Goal: Task Accomplishment & Management: Manage account settings

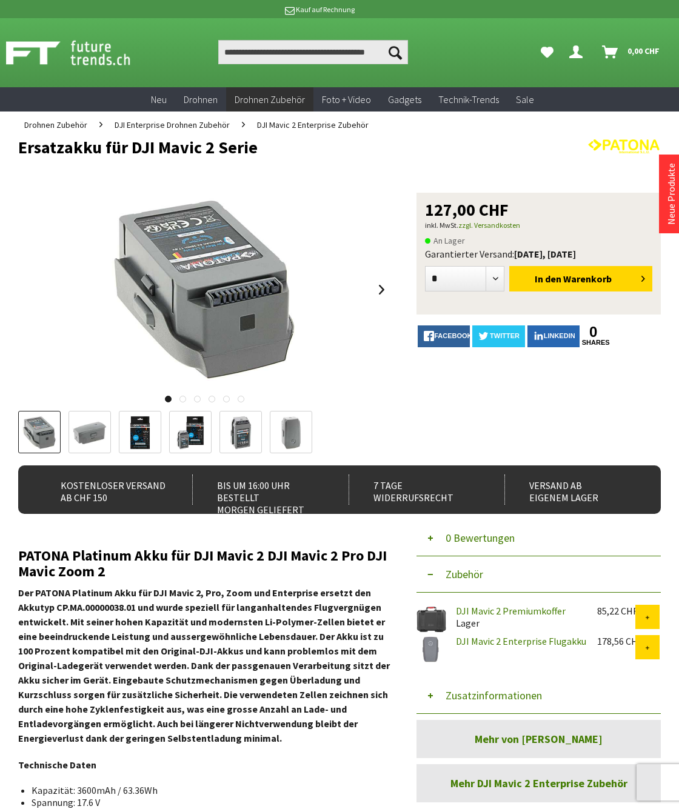
click at [576, 51] on icon "Dein Konto" at bounding box center [575, 47] width 13 height 10
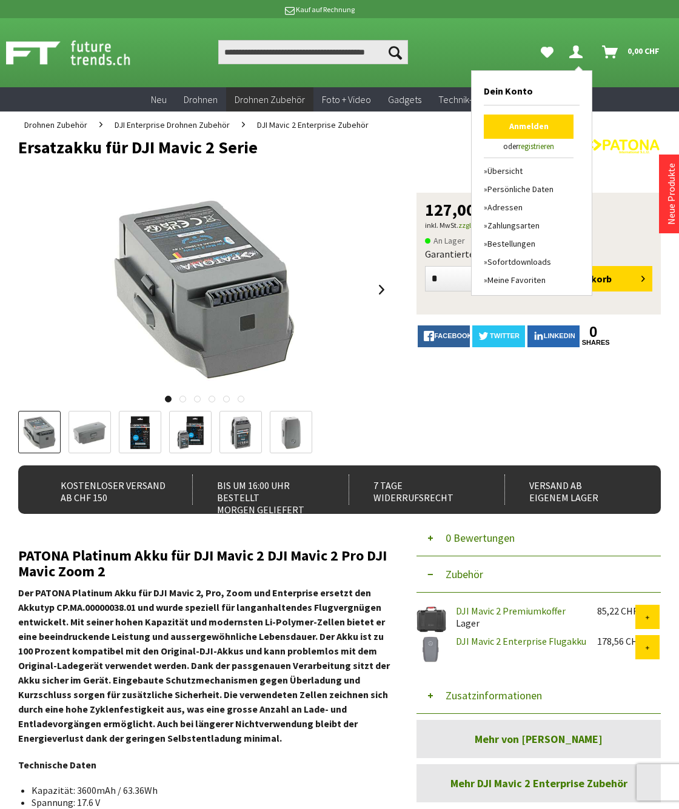
click at [534, 124] on link "Anmelden" at bounding box center [528, 126] width 90 height 24
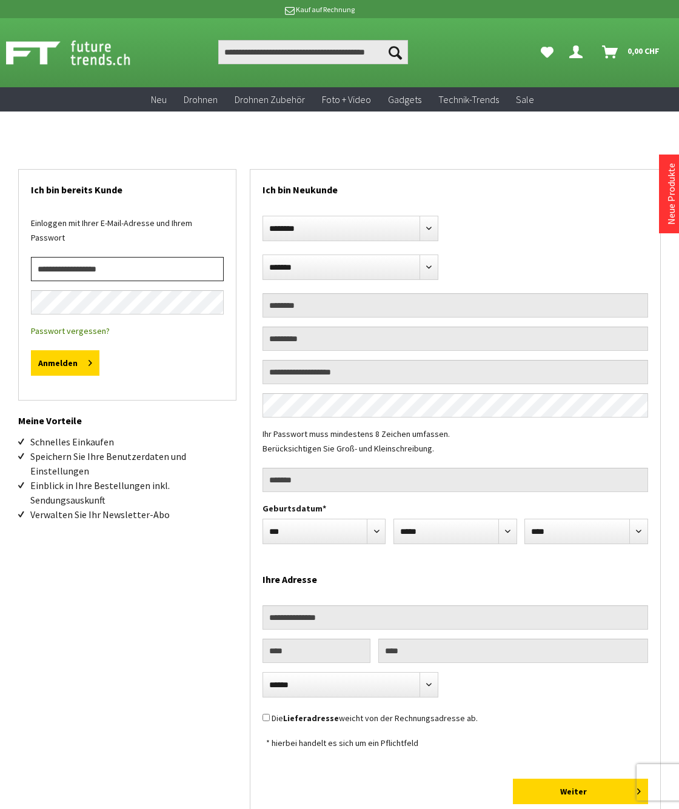
type input "**********"
click at [58, 365] on button "Anmelden" at bounding box center [65, 362] width 68 height 25
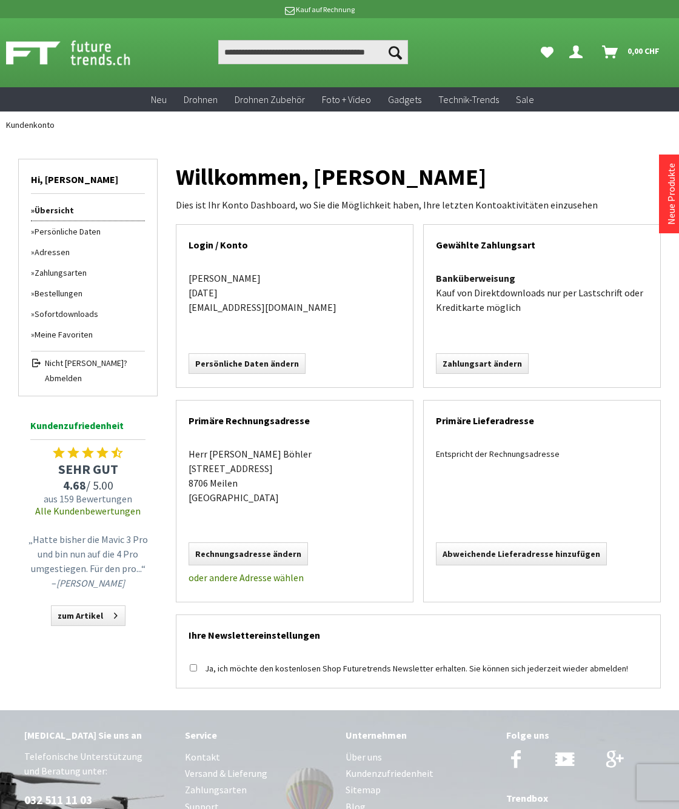
click at [64, 292] on link "Bestellungen" at bounding box center [88, 293] width 114 height 21
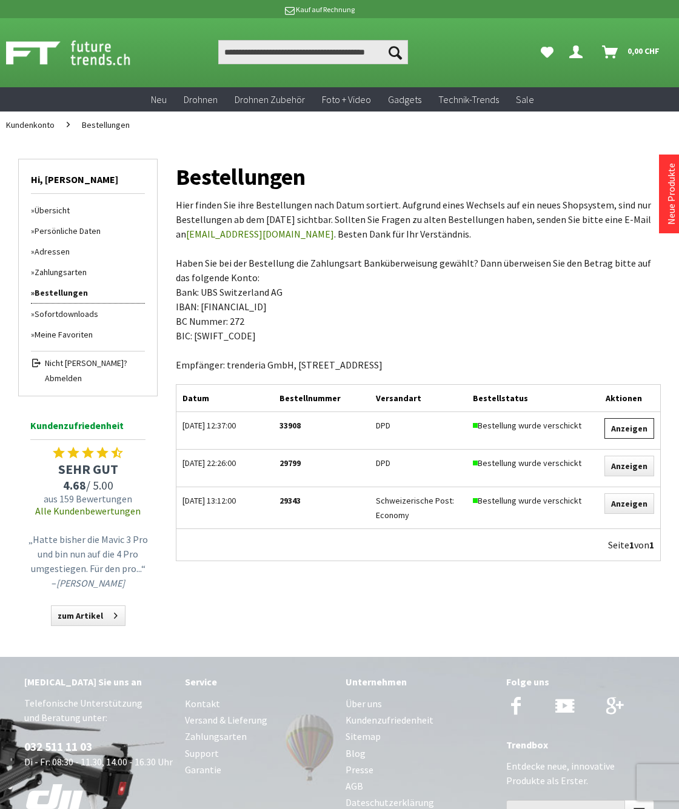
click at [635, 428] on link "Anzeigen" at bounding box center [629, 428] width 50 height 21
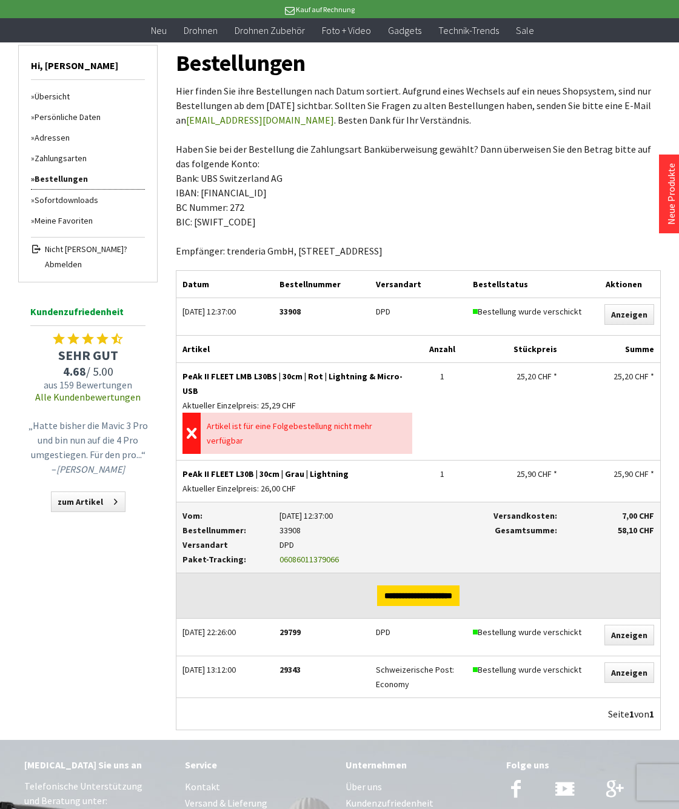
scroll to position [92, 0]
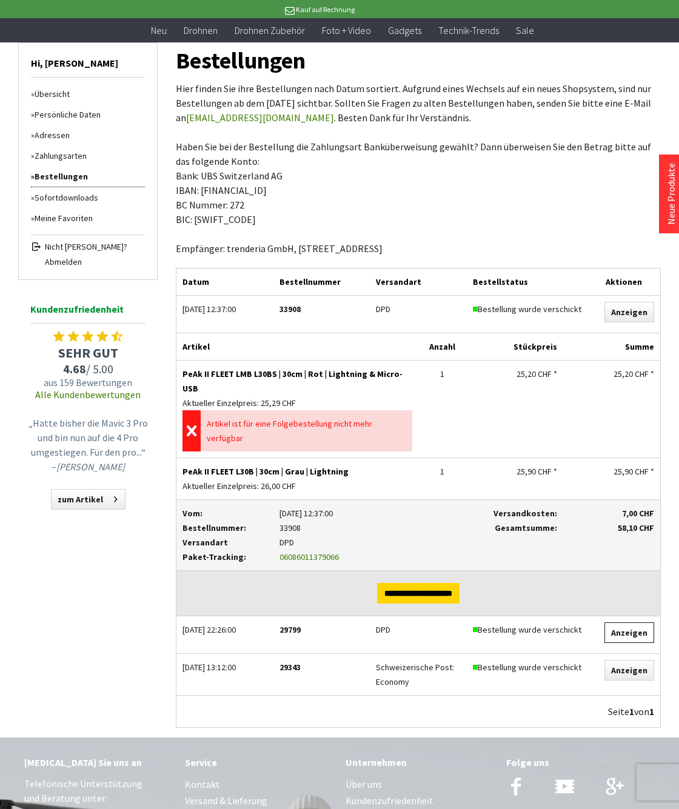
click at [632, 622] on link "Anzeigen" at bounding box center [629, 632] width 50 height 21
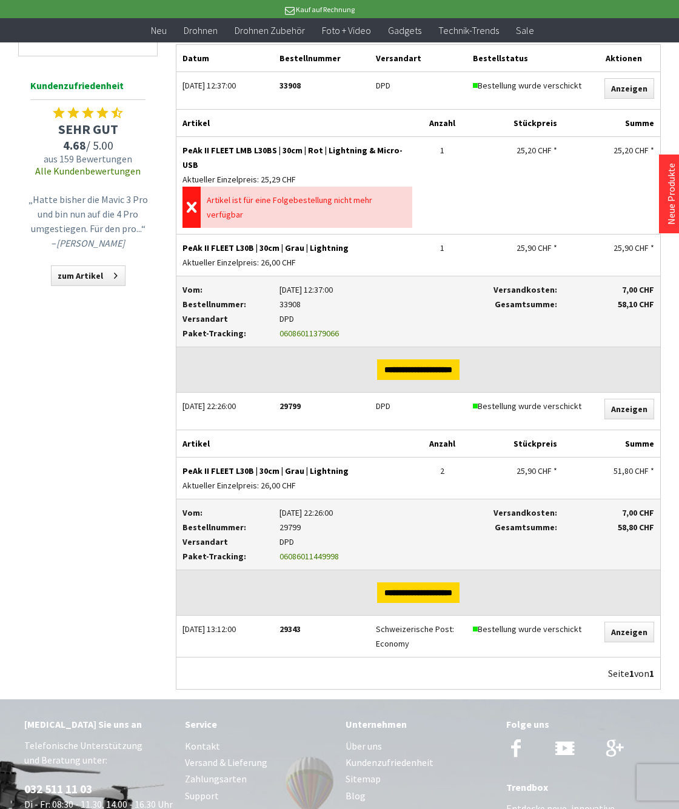
scroll to position [360, 0]
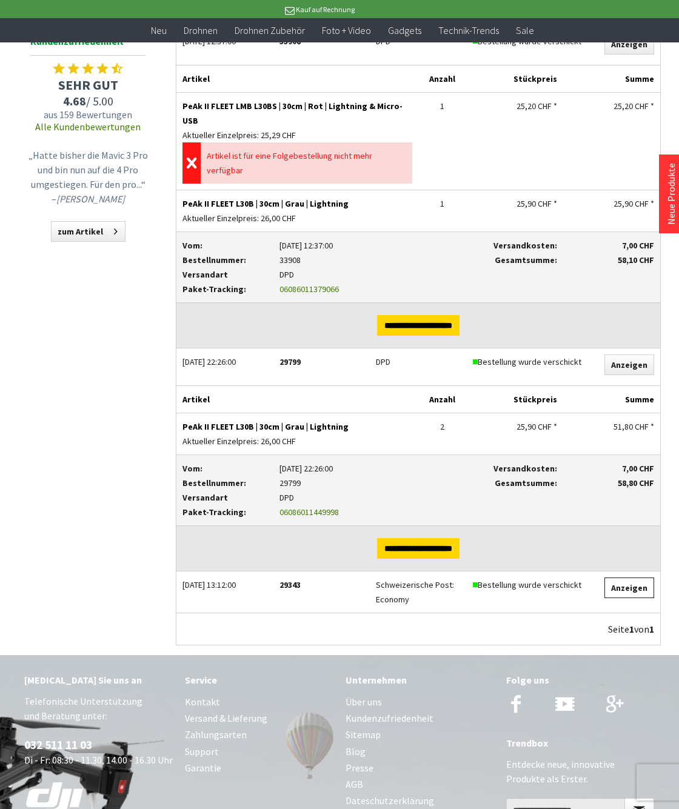
click at [634, 577] on link "Anzeigen" at bounding box center [629, 587] width 50 height 21
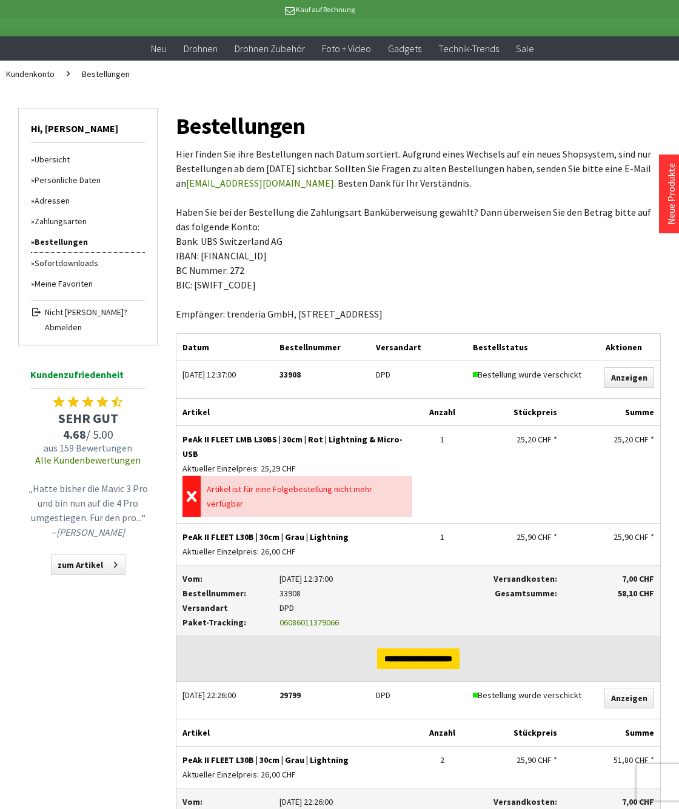
scroll to position [0, 0]
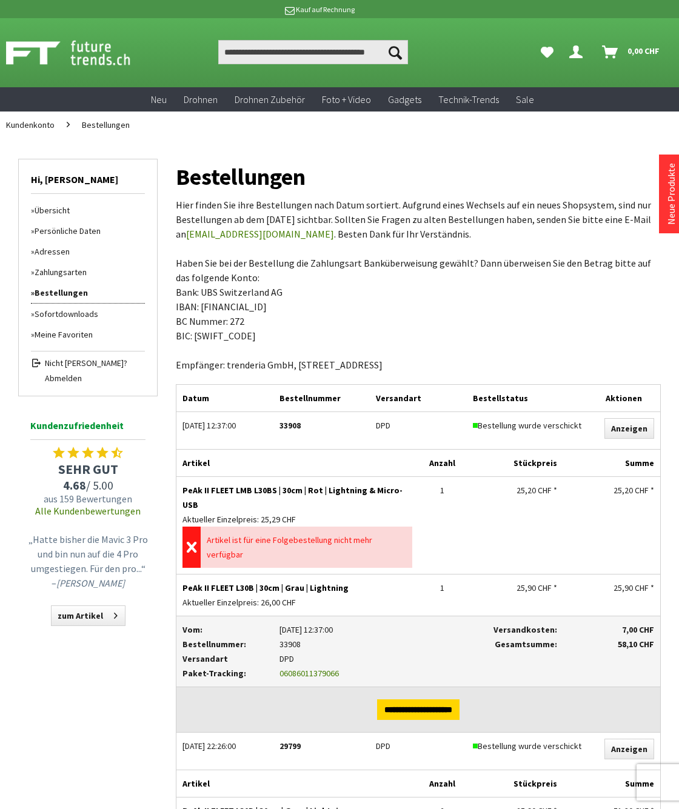
click at [577, 49] on icon "Hi, Herbert - Dein Konto" at bounding box center [575, 47] width 13 height 10
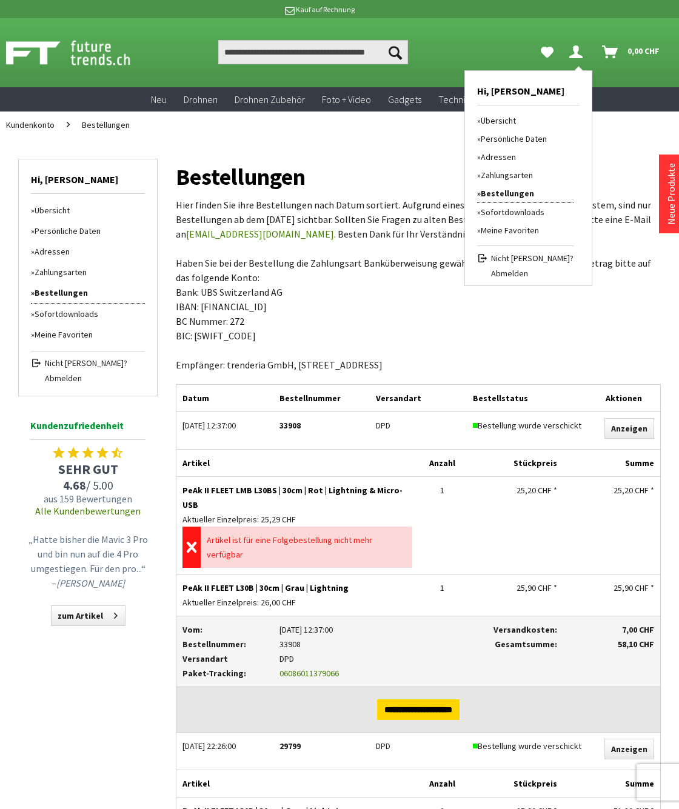
click at [536, 273] on span "Abmelden" at bounding box center [532, 273] width 82 height 12
